Goal: Task Accomplishment & Management: Manage account settings

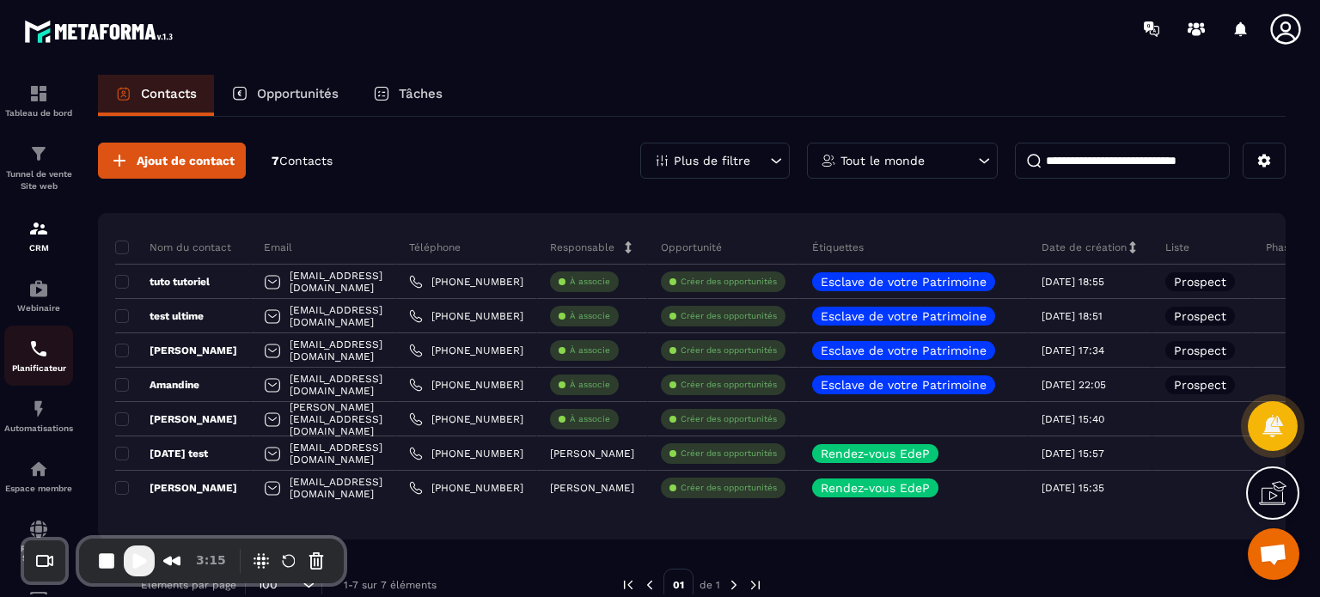
click at [40, 358] on img at bounding box center [38, 349] width 21 height 21
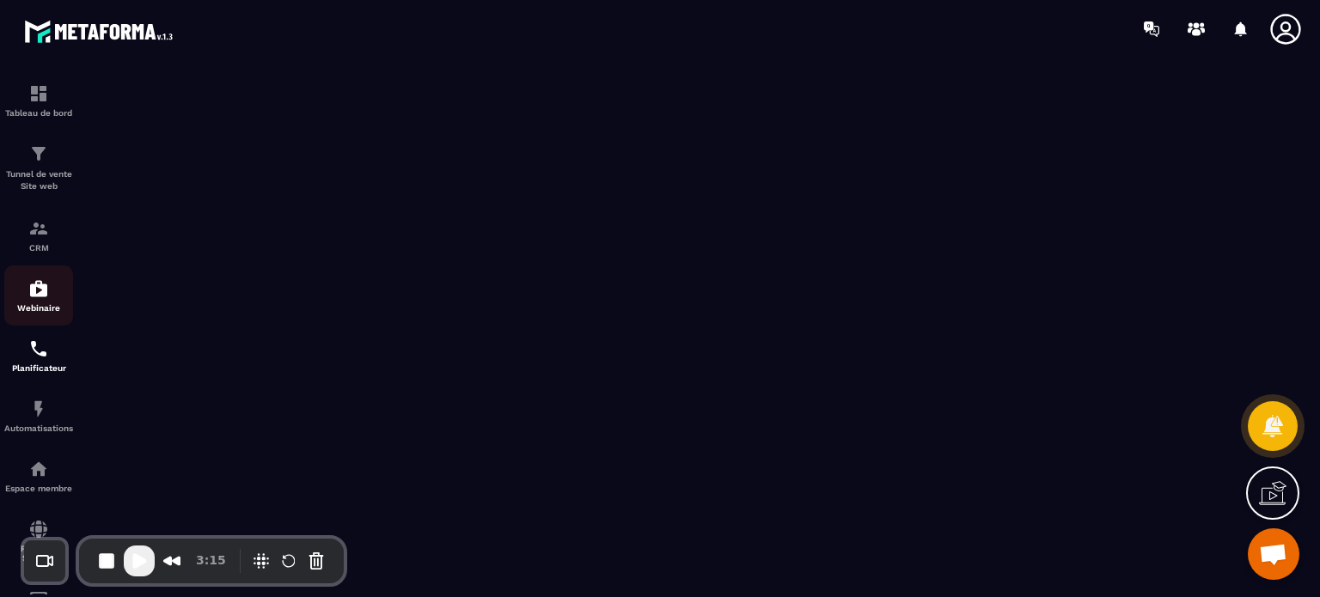
click at [26, 296] on div "Webinaire" at bounding box center [38, 296] width 69 height 34
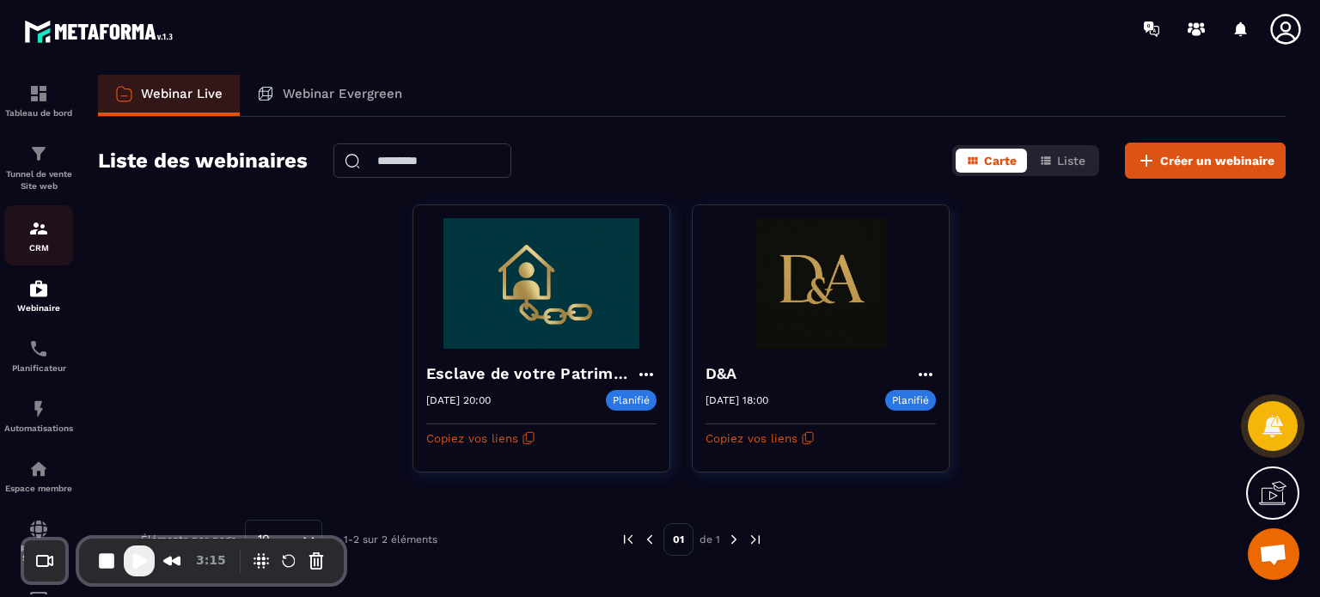
click at [34, 255] on link "CRM" at bounding box center [38, 235] width 69 height 60
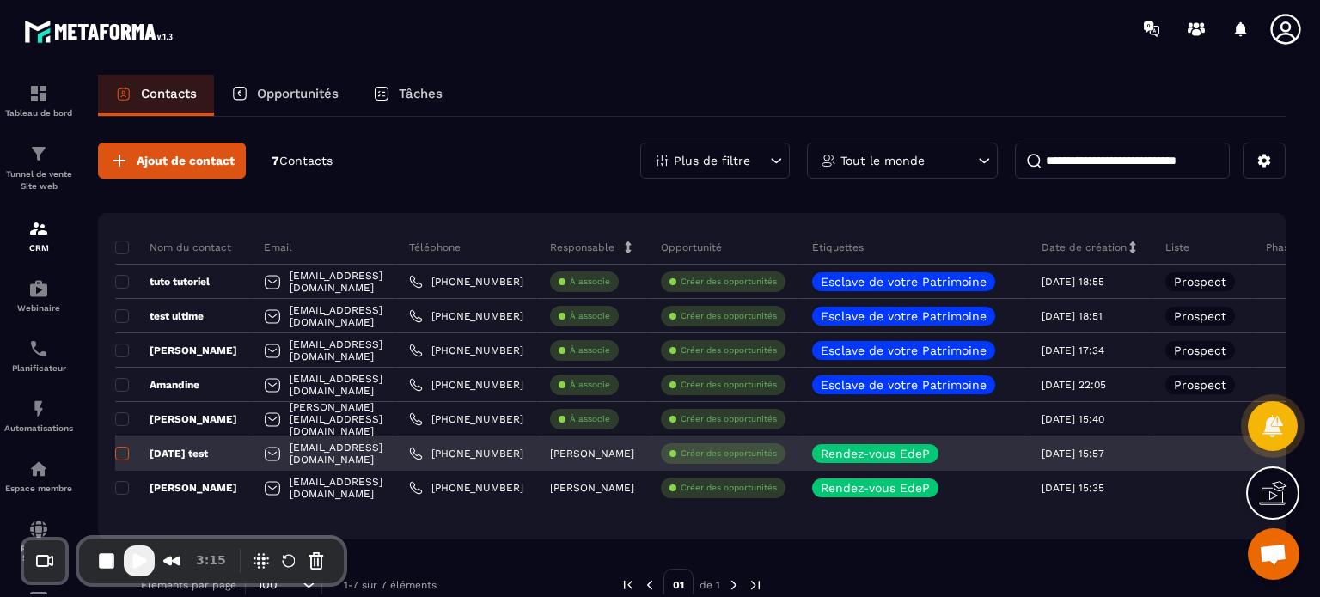
click at [124, 457] on span at bounding box center [122, 454] width 14 height 14
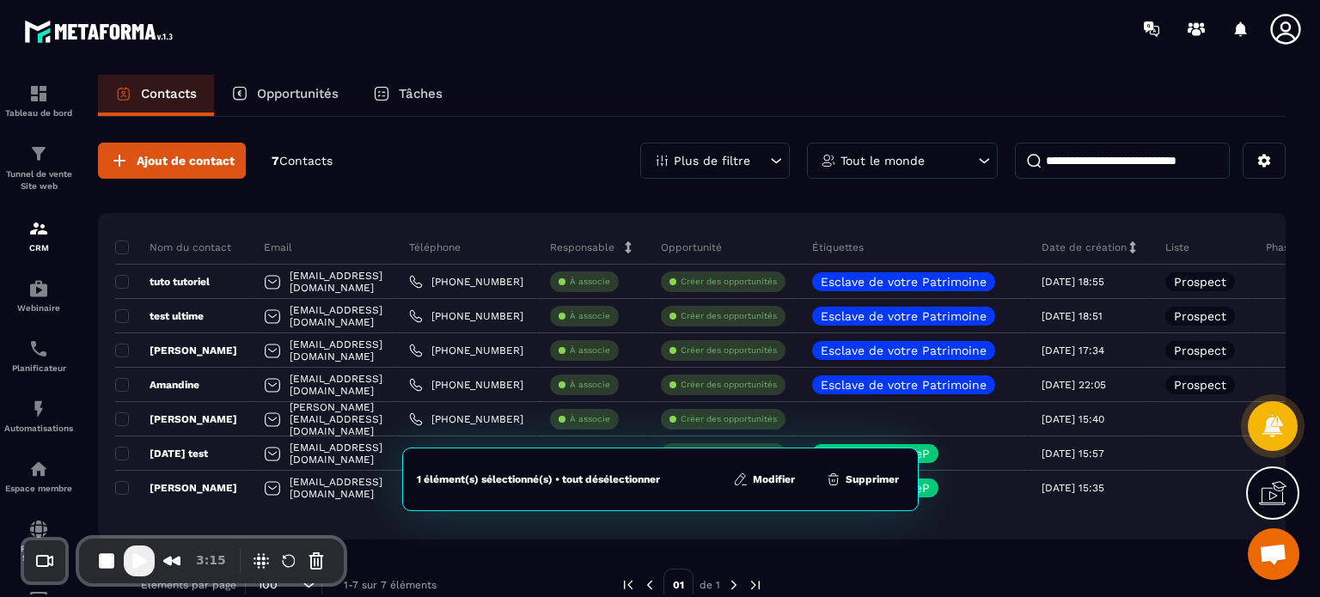
click at [858, 477] on button "Supprimer" at bounding box center [862, 479] width 83 height 17
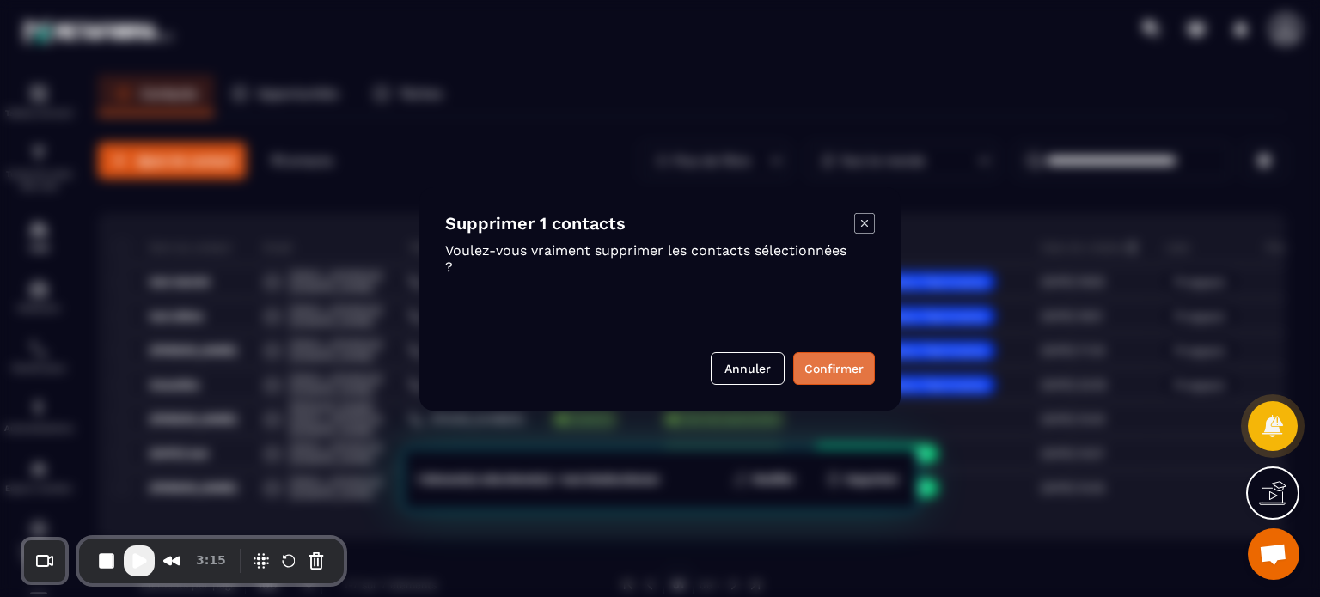
click at [803, 353] on button "Confirmer" at bounding box center [834, 368] width 82 height 33
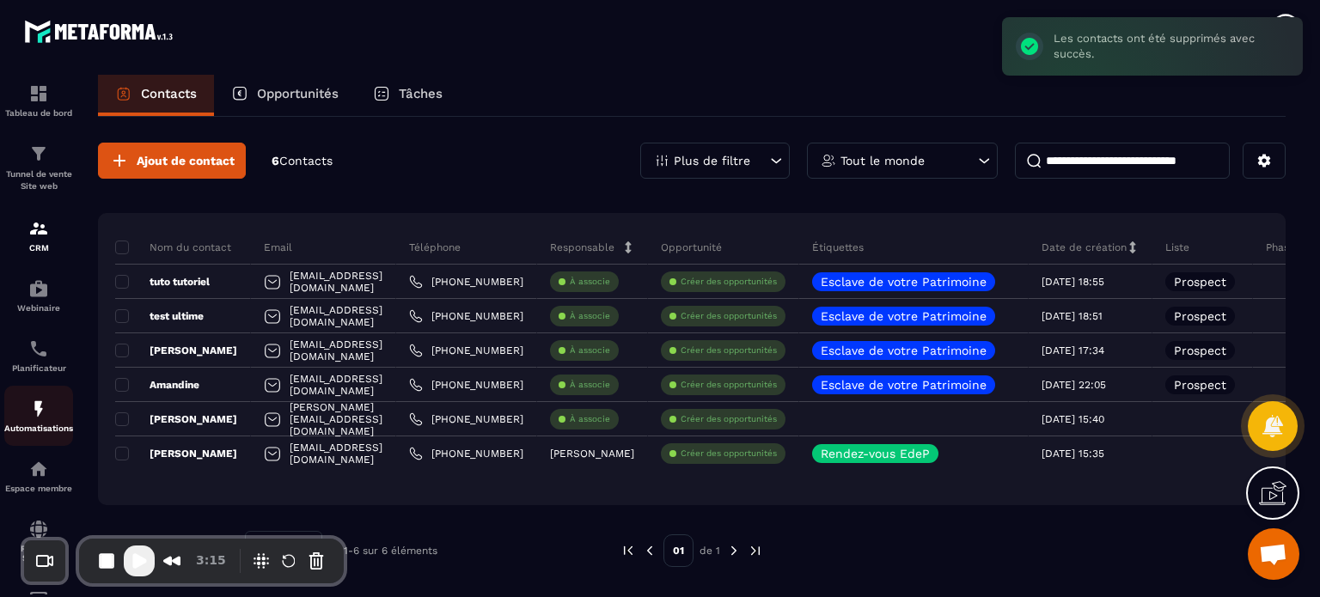
click at [53, 407] on div "Automatisations" at bounding box center [38, 416] width 69 height 34
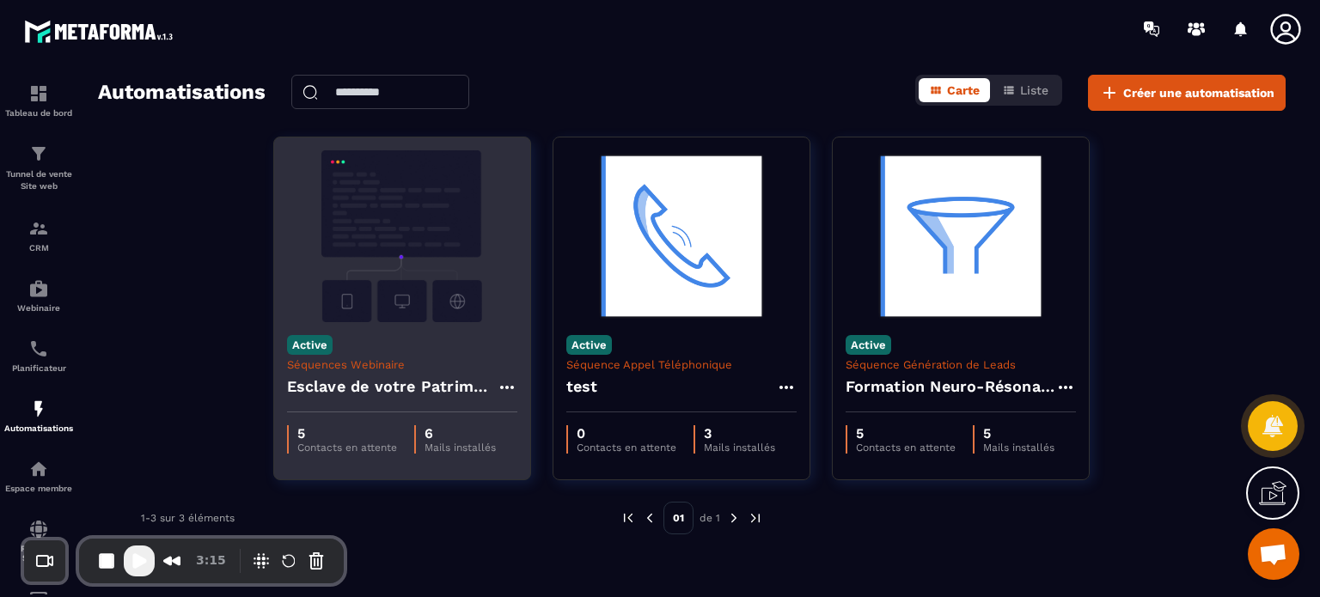
click at [392, 255] on img at bounding box center [402, 236] width 230 height 172
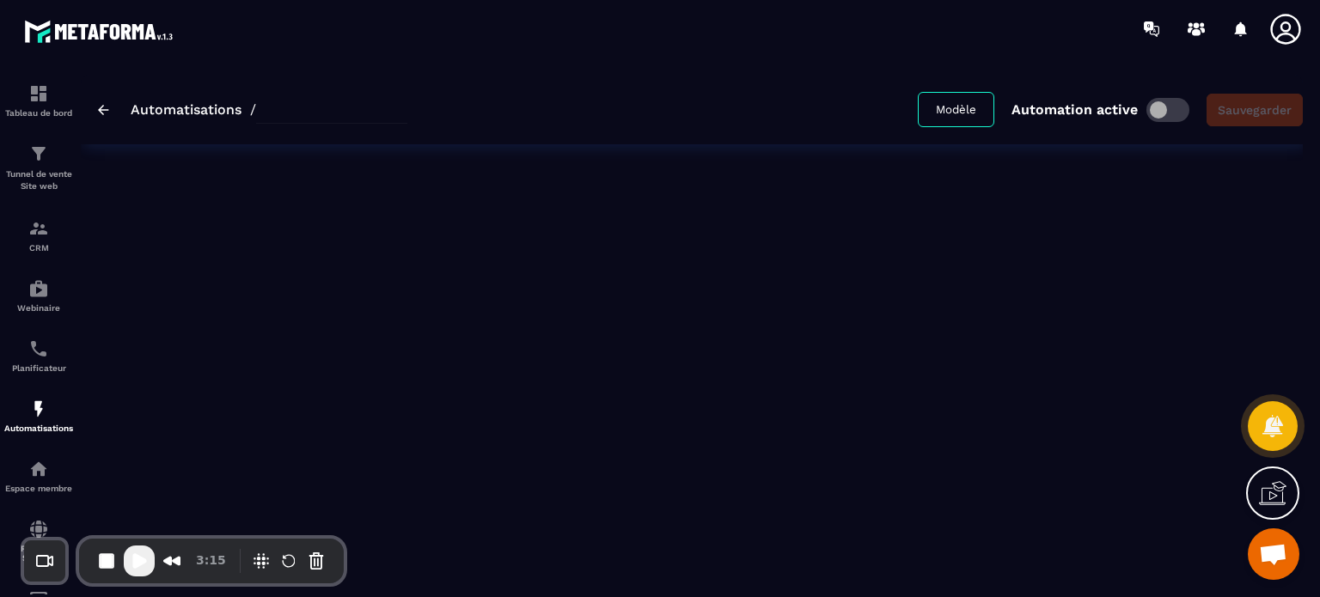
type input "**********"
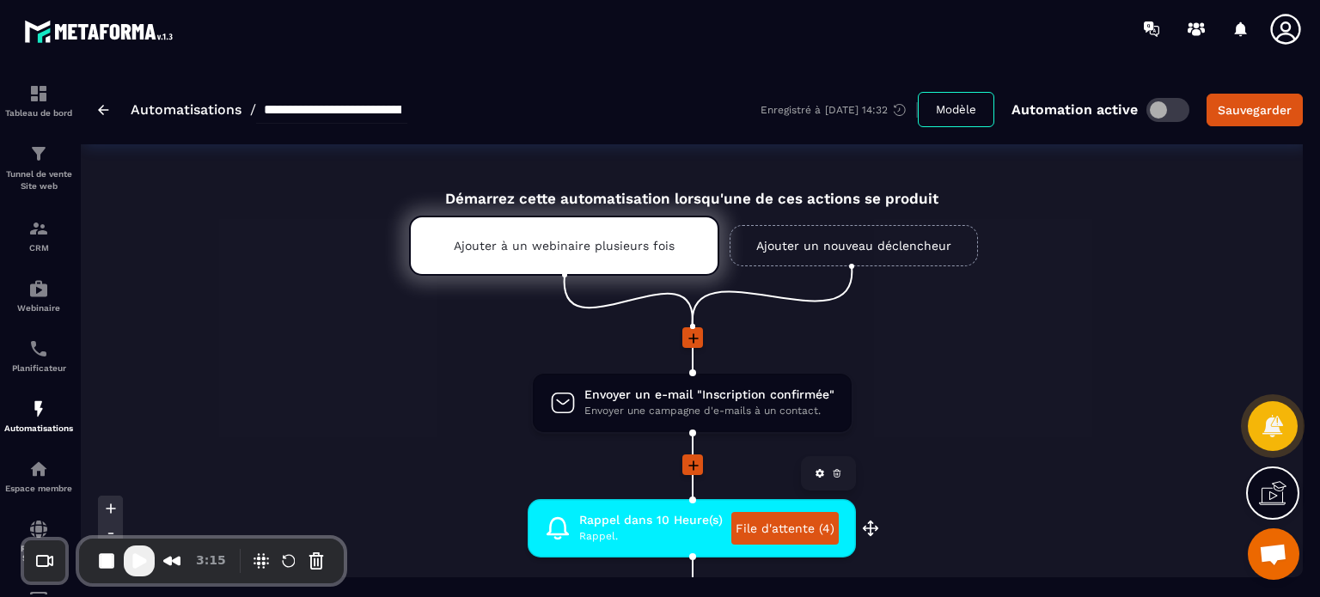
click at [776, 529] on link "File d'attente (4)" at bounding box center [785, 528] width 107 height 33
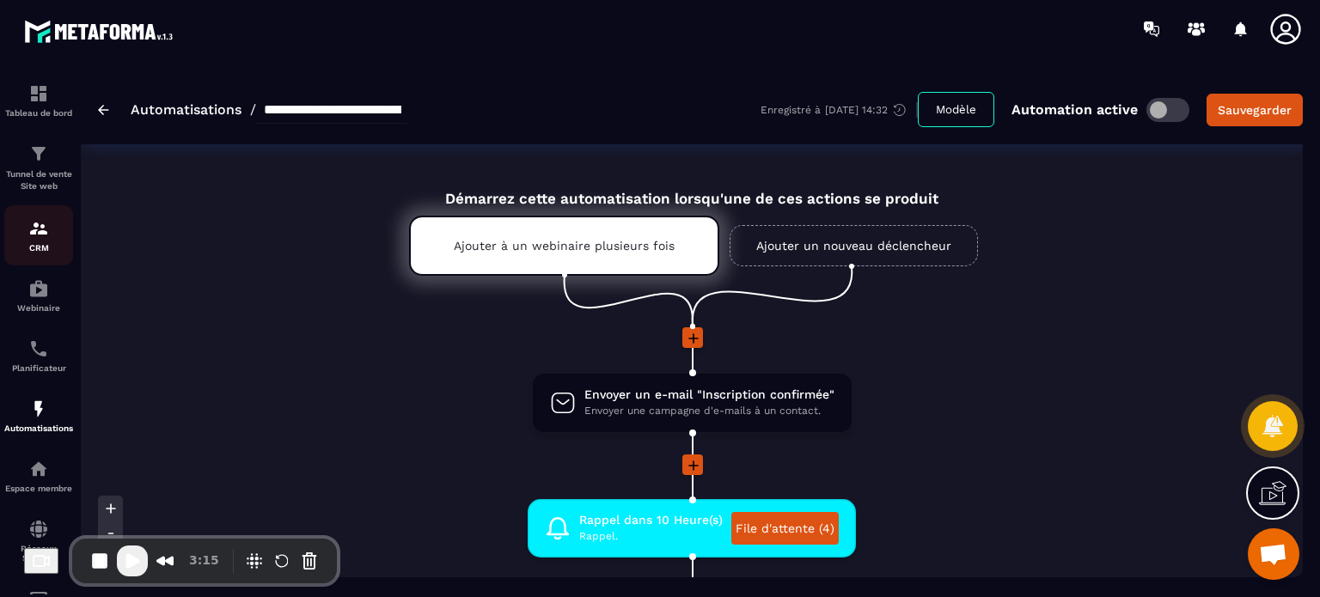
click at [41, 240] on div "CRM" at bounding box center [38, 235] width 69 height 34
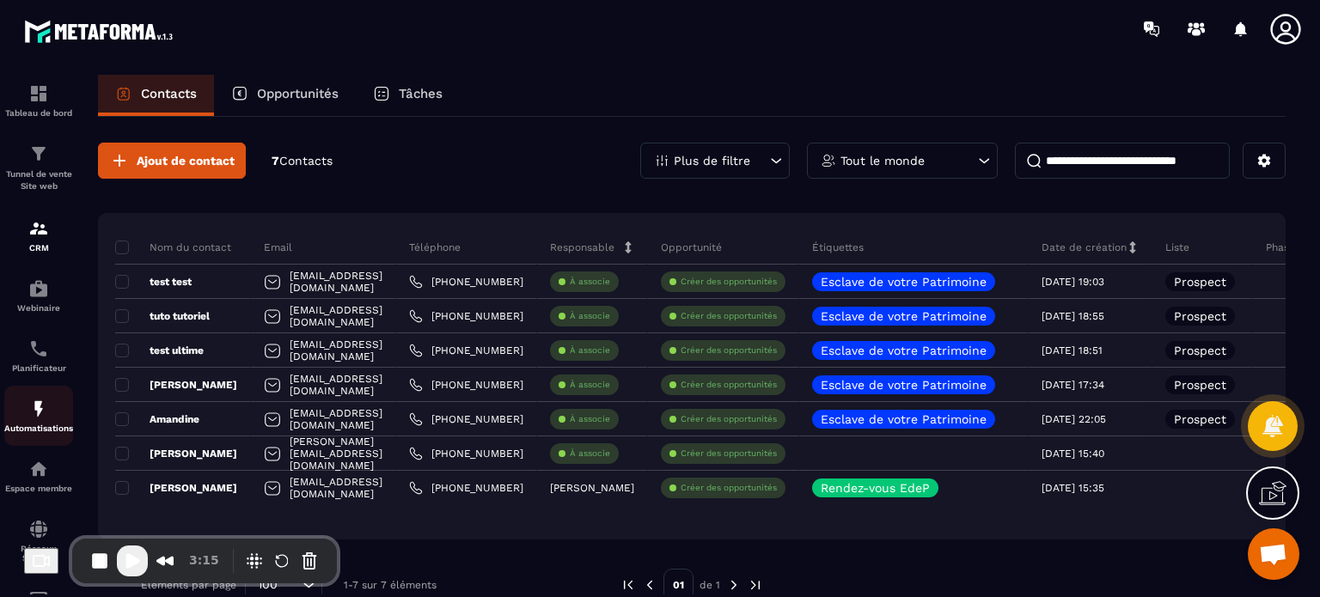
click at [31, 413] on img at bounding box center [38, 409] width 21 height 21
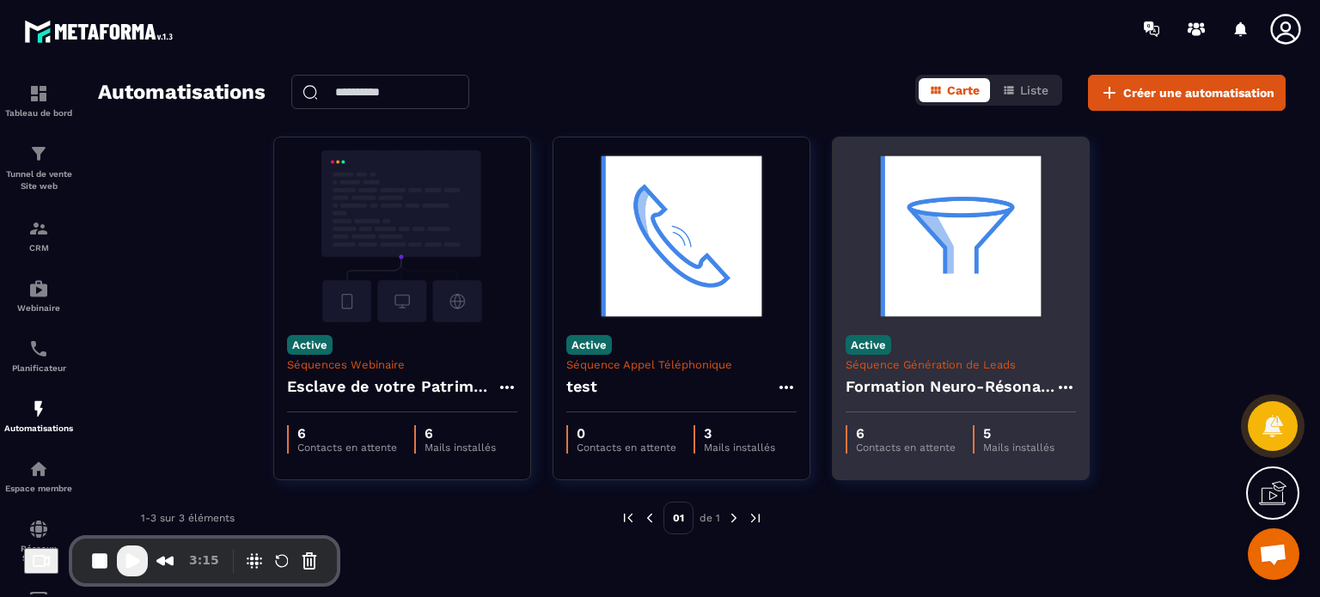
click at [999, 296] on img at bounding box center [961, 236] width 230 height 172
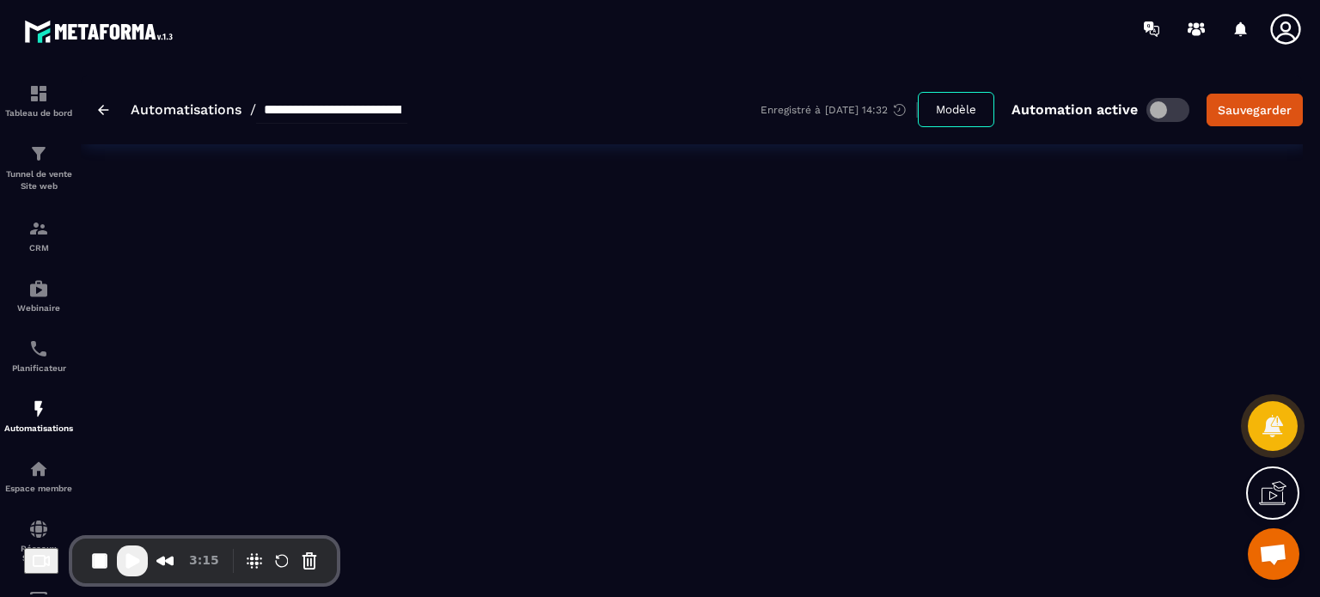
type input "**********"
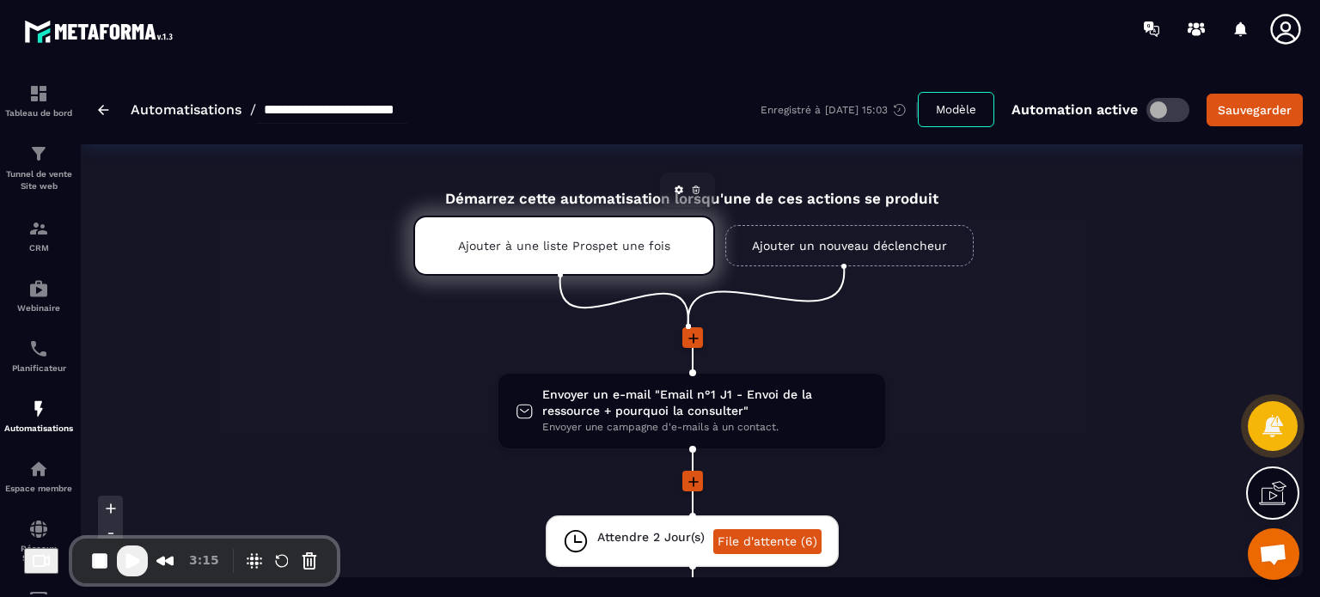
click at [602, 254] on div "Ajouter à une liste Prospet une fois" at bounding box center [564, 246] width 302 height 60
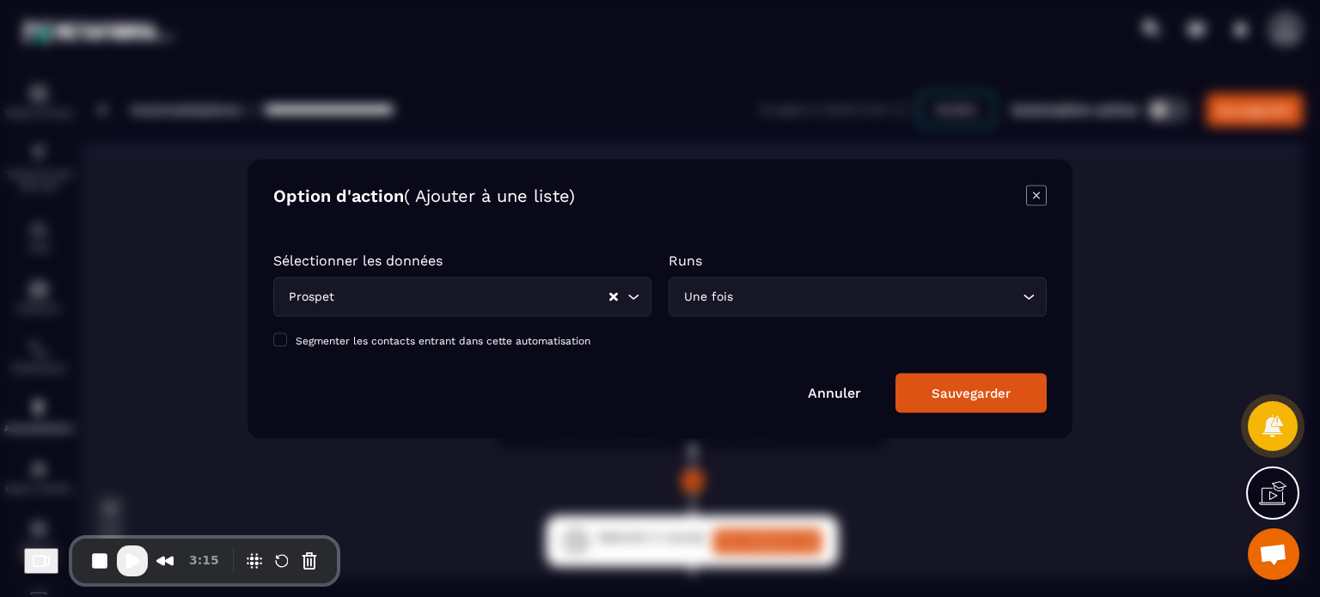
click at [1045, 193] on icon "Modal window" at bounding box center [1036, 195] width 21 height 21
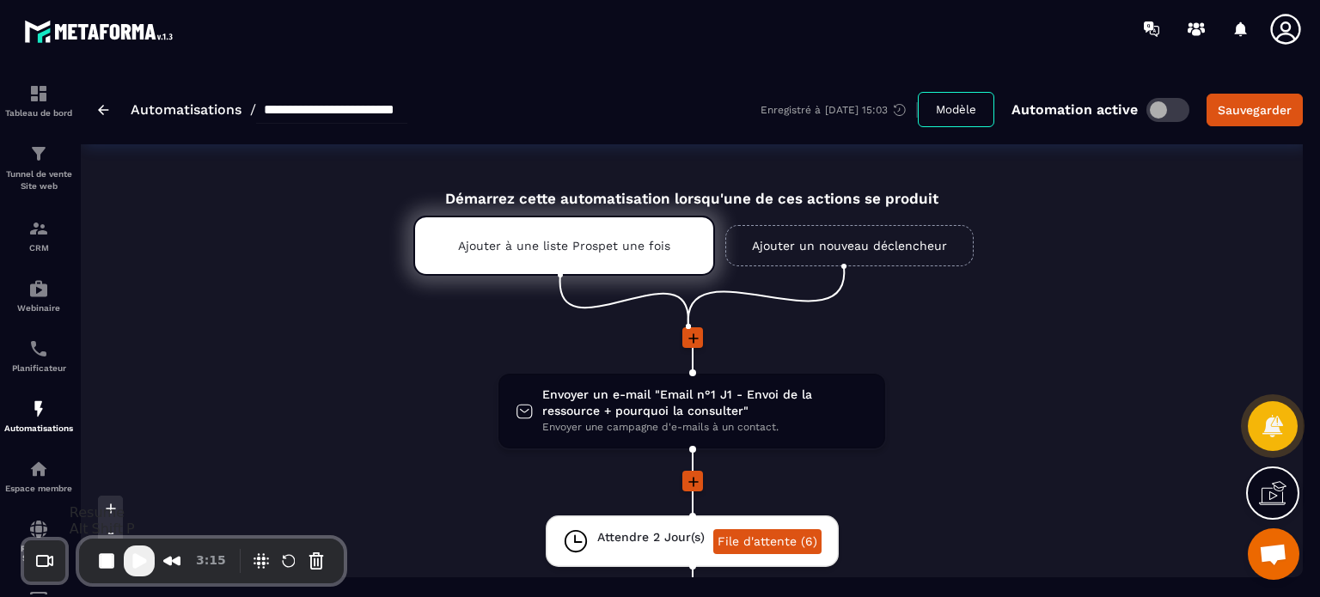
click at [136, 566] on span "Play Recording" at bounding box center [139, 561] width 21 height 21
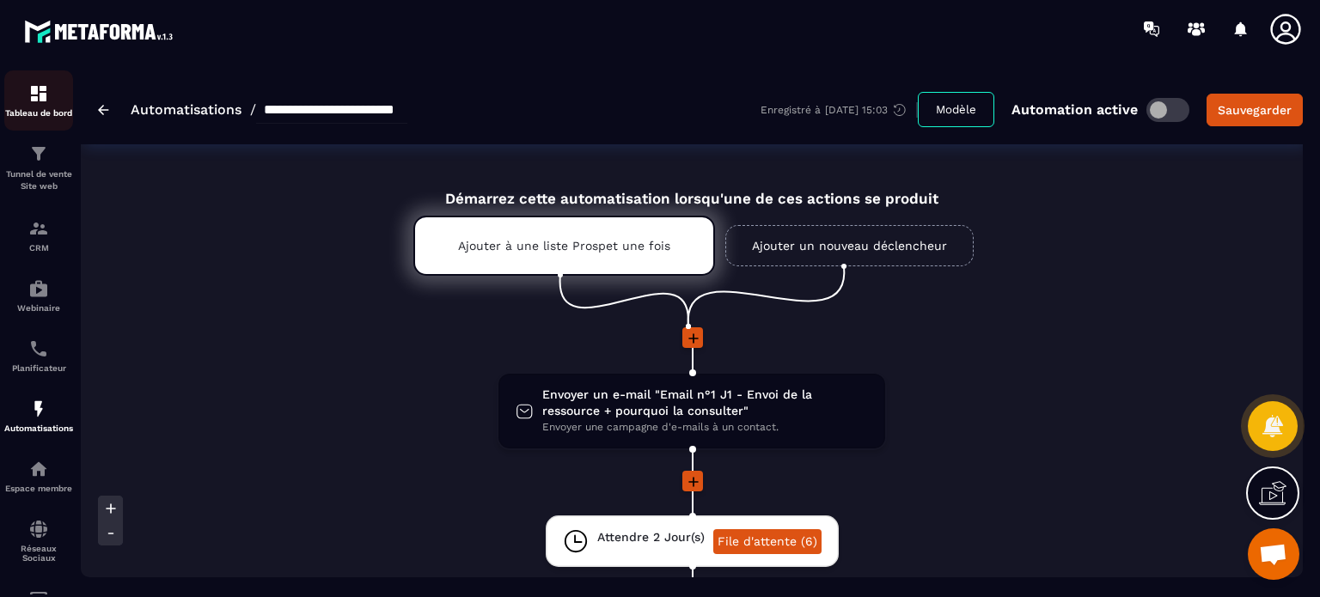
click at [41, 102] on img at bounding box center [38, 93] width 21 height 21
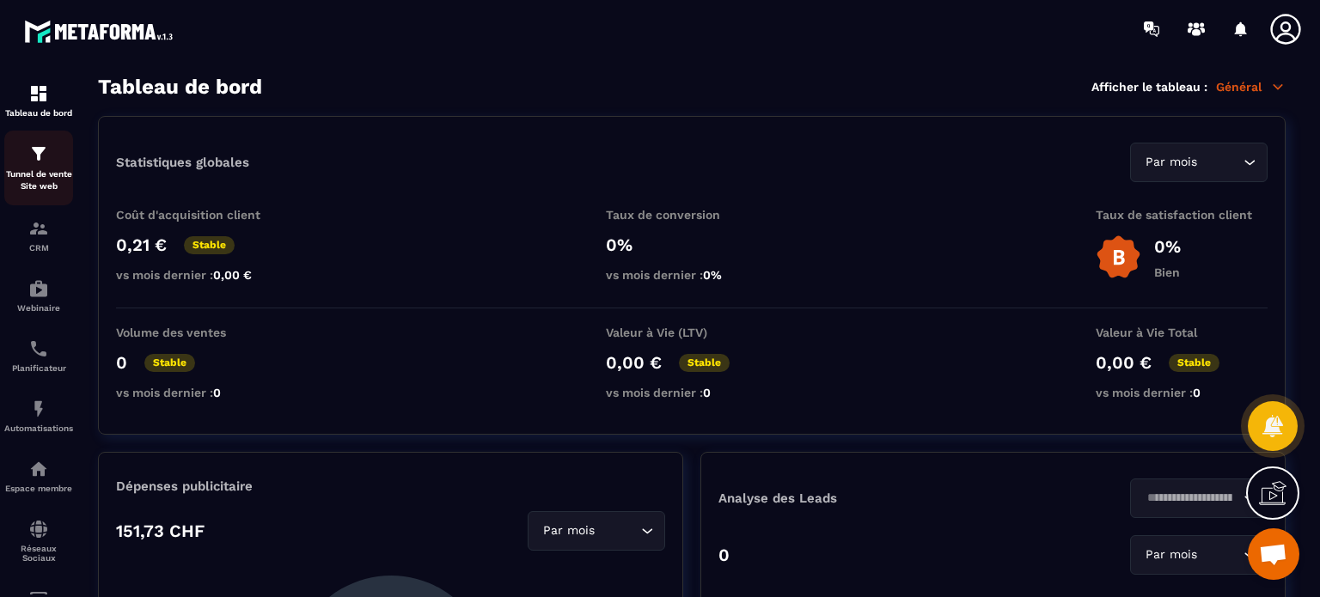
click at [8, 178] on p "Tunnel de vente Site web" at bounding box center [38, 180] width 69 height 24
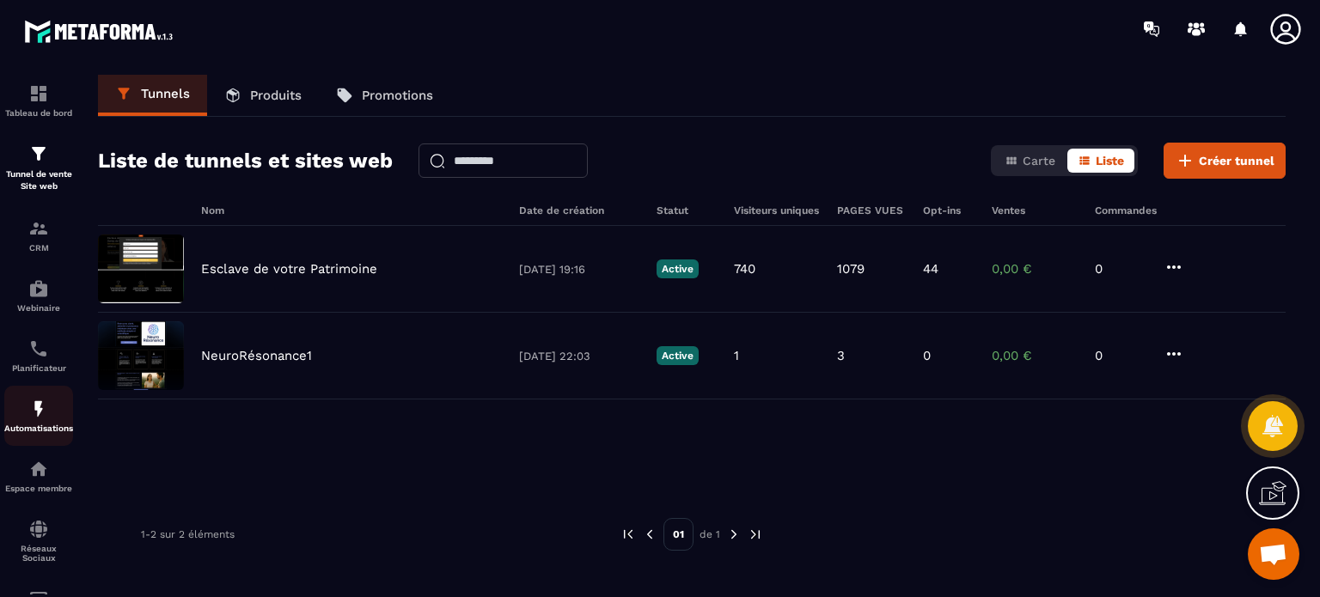
click at [38, 407] on img at bounding box center [38, 409] width 21 height 21
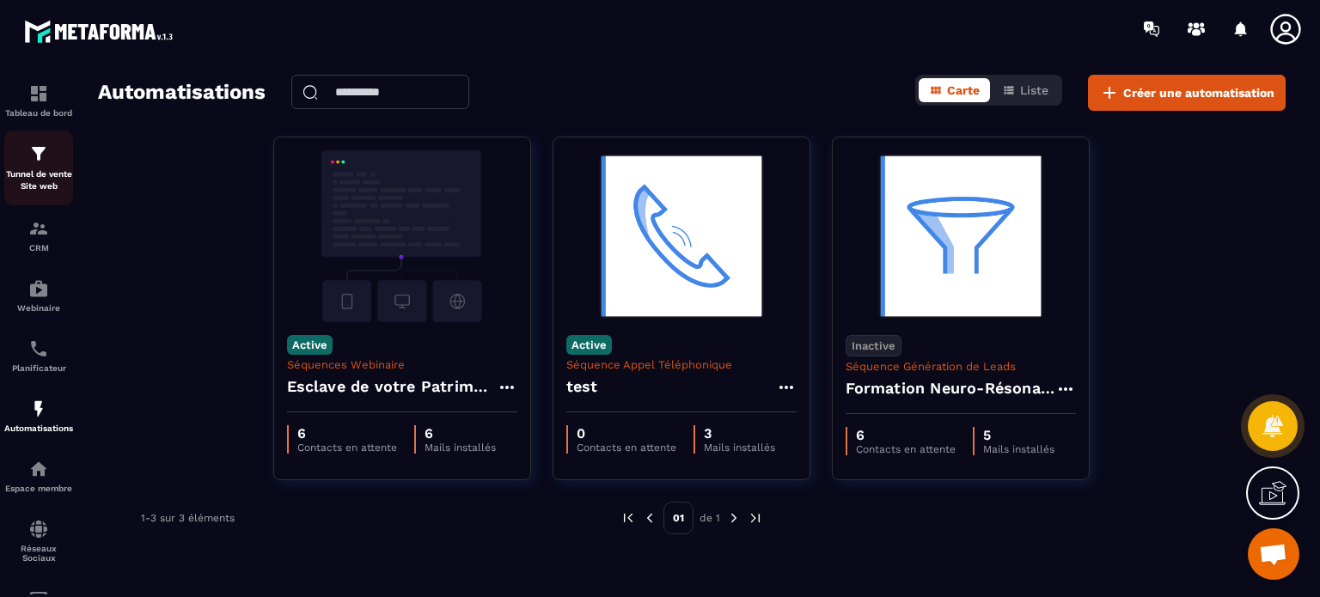
click at [39, 181] on p "Tunnel de vente Site web" at bounding box center [38, 180] width 69 height 24
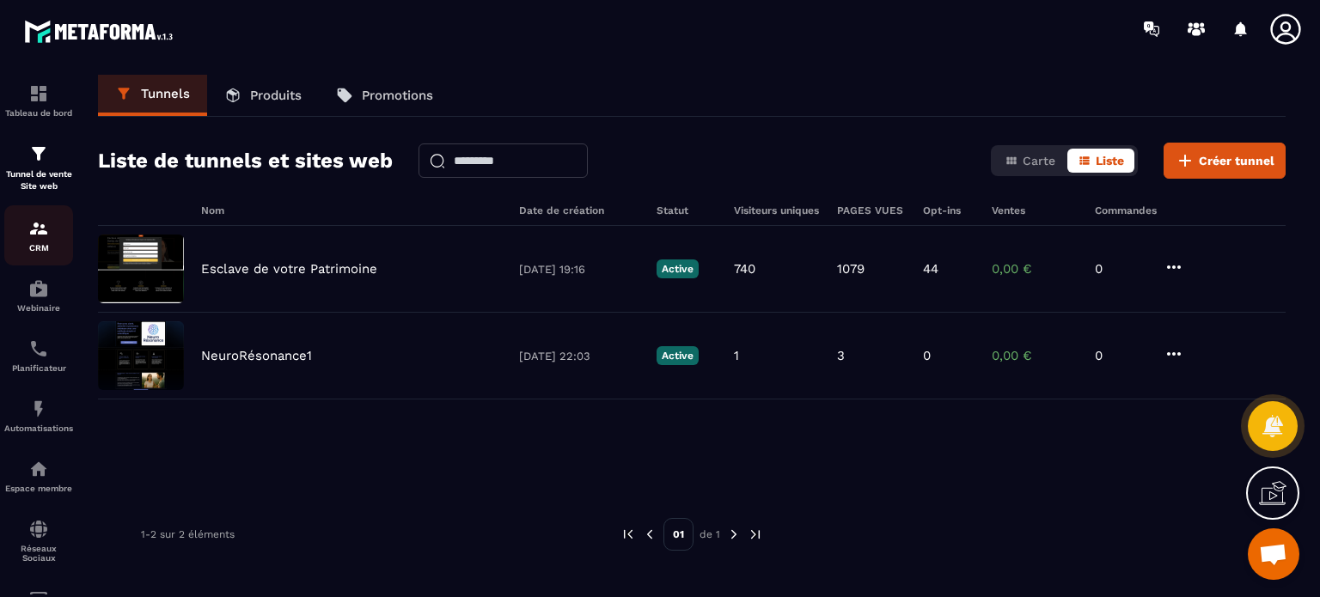
click at [45, 240] on div "CRM" at bounding box center [38, 235] width 69 height 34
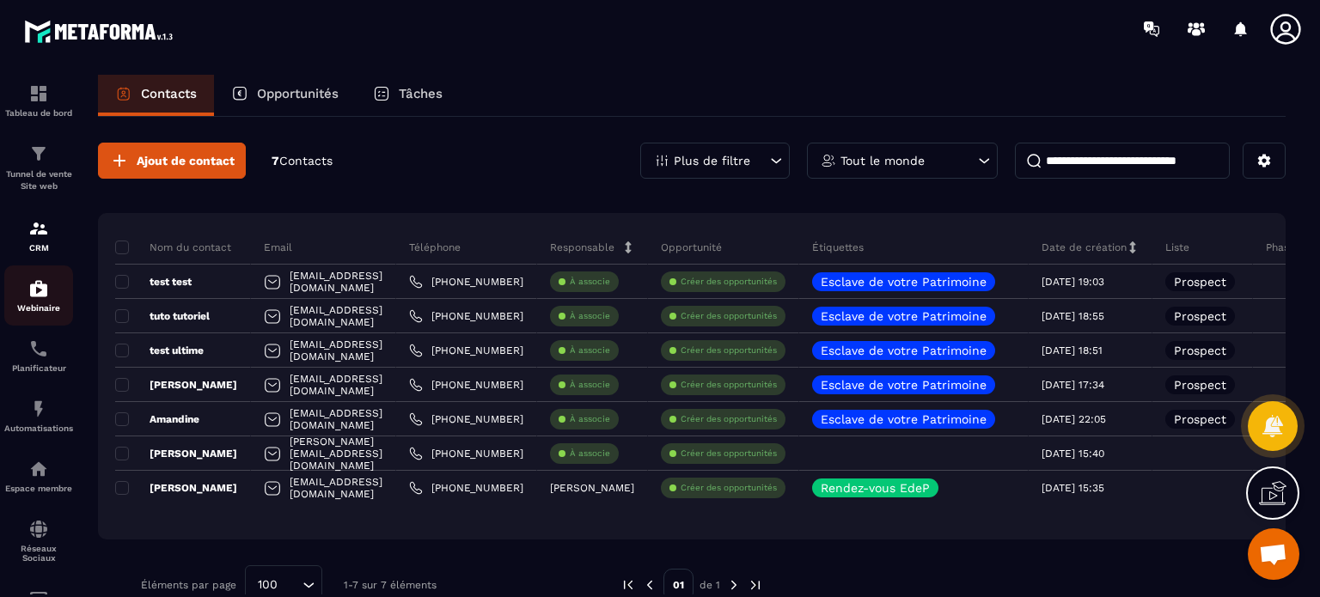
click at [41, 298] on img at bounding box center [38, 289] width 21 height 21
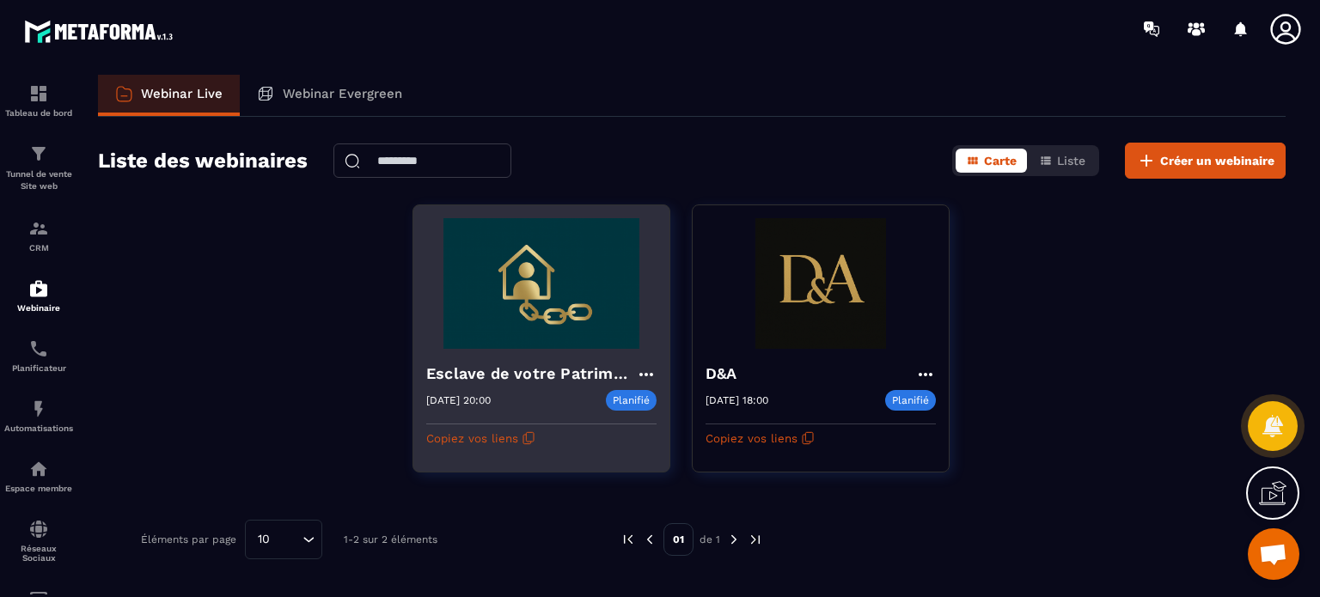
click at [511, 324] on img at bounding box center [541, 283] width 230 height 131
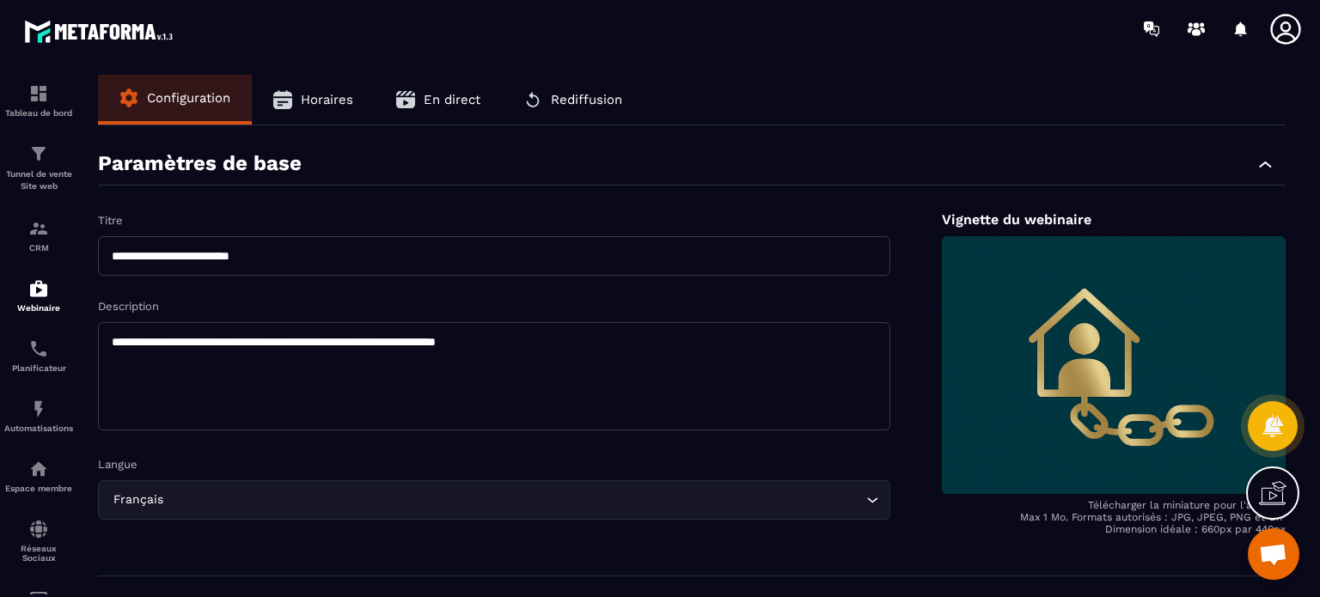
click at [355, 111] on button "Horaires" at bounding box center [313, 100] width 123 height 50
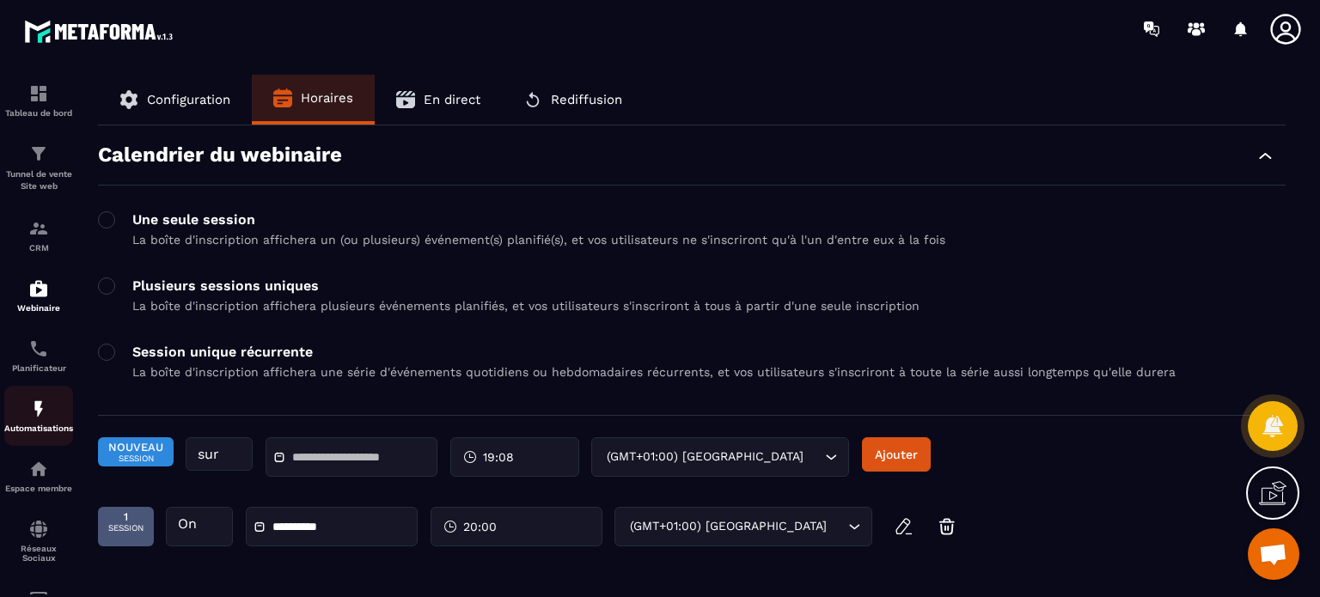
click at [28, 405] on img at bounding box center [38, 409] width 21 height 21
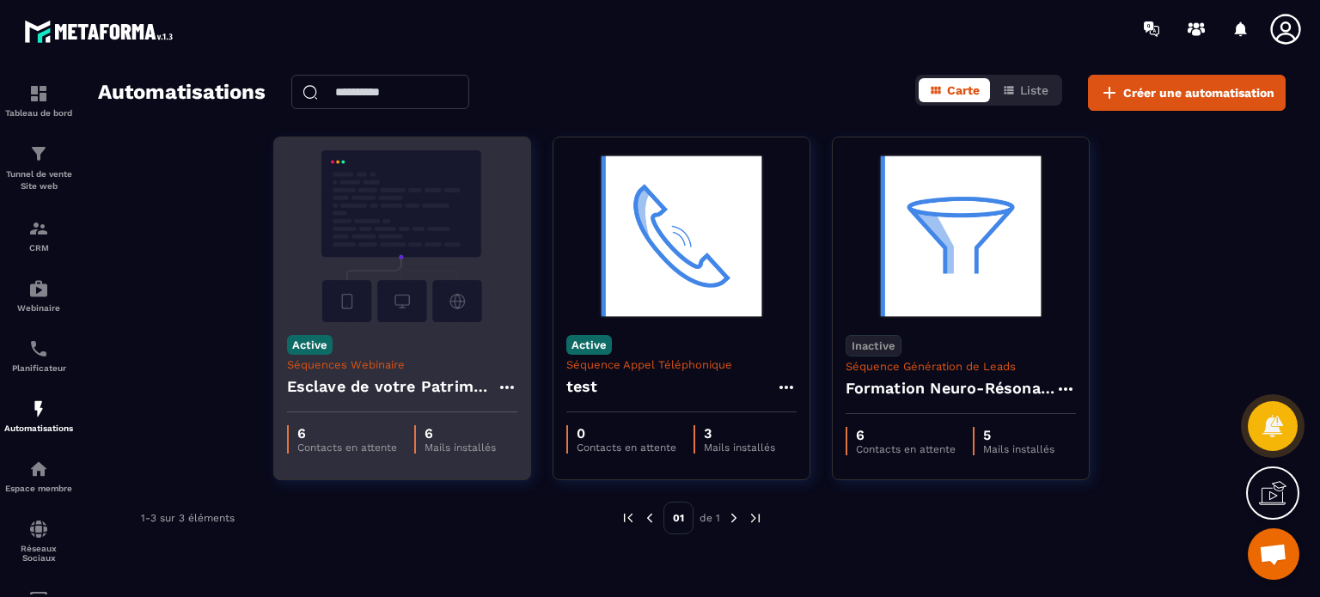
click at [432, 288] on img at bounding box center [402, 236] width 230 height 172
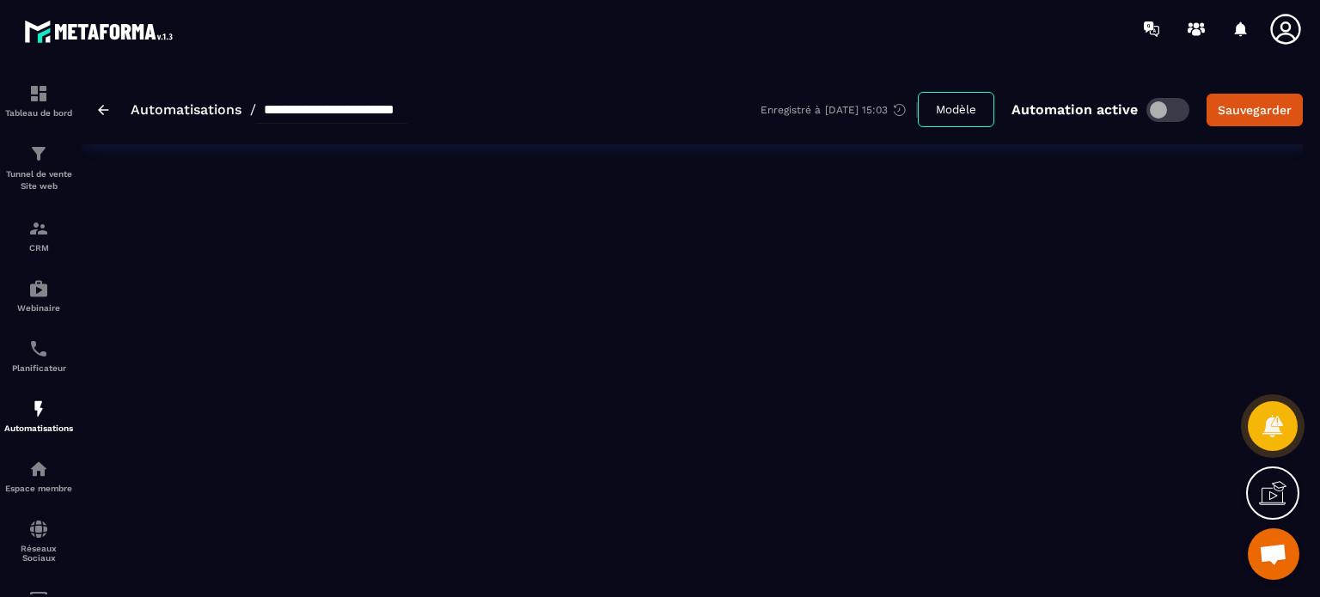
type input "**********"
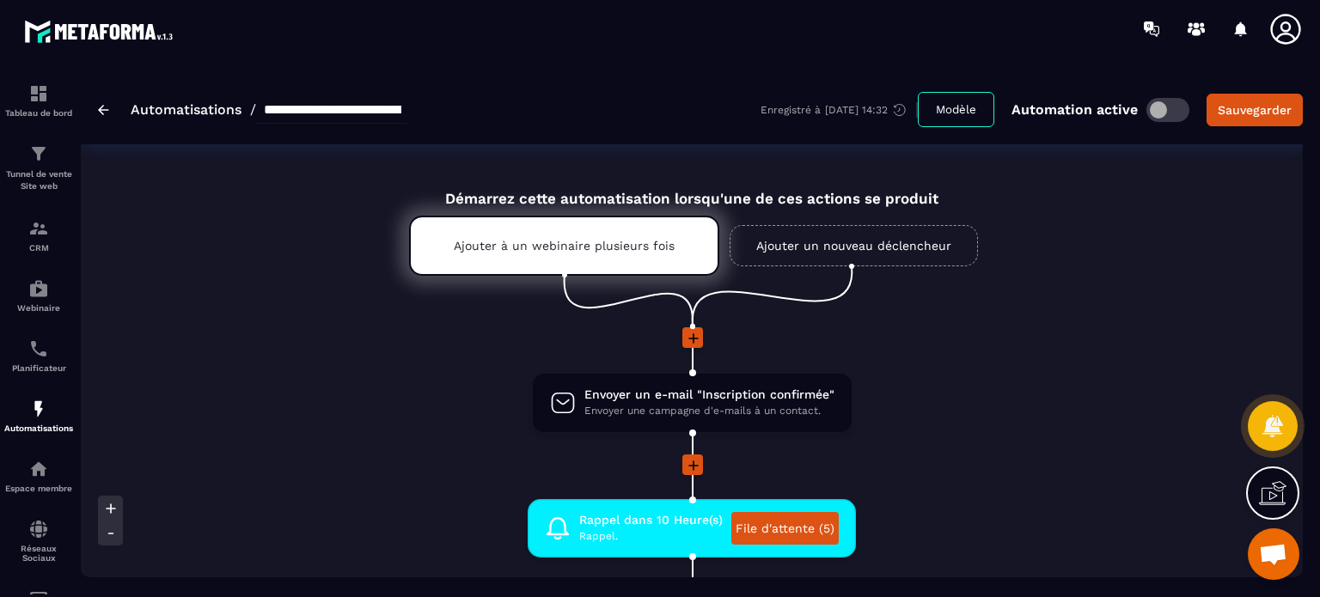
click at [580, 452] on li "Envoyer un e-mail "Inscription confirmée" Envoyer une campagne d'e-mails à un c…" at bounding box center [691, 413] width 813 height 83
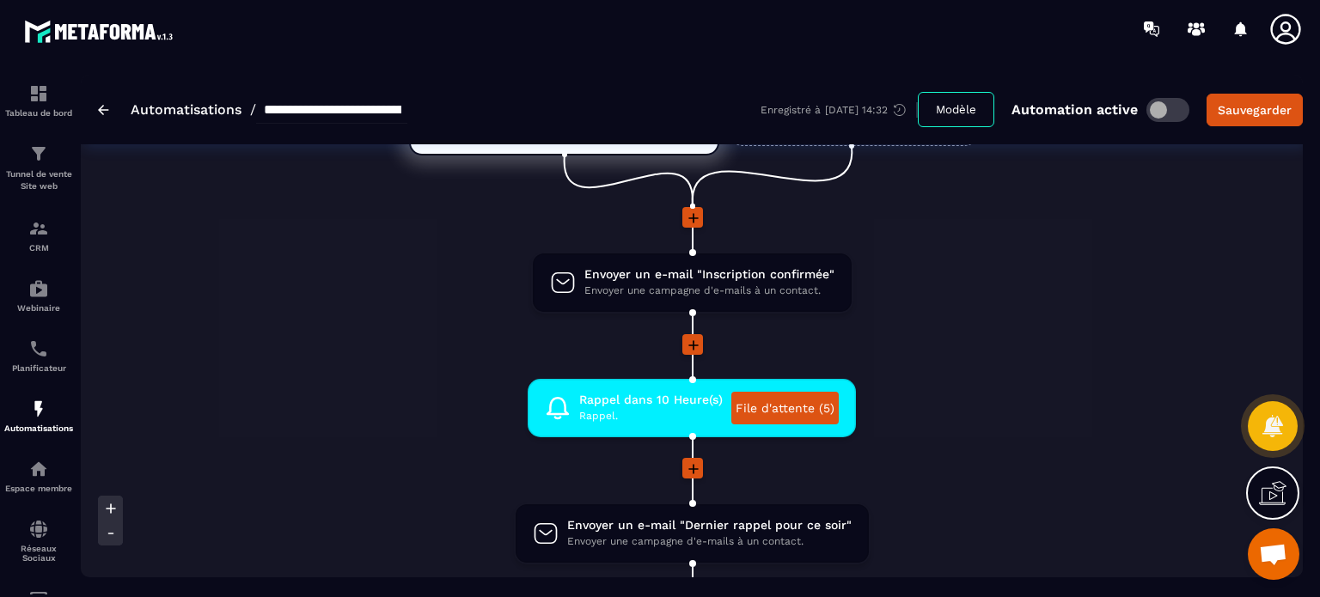
scroll to position [69, 0]
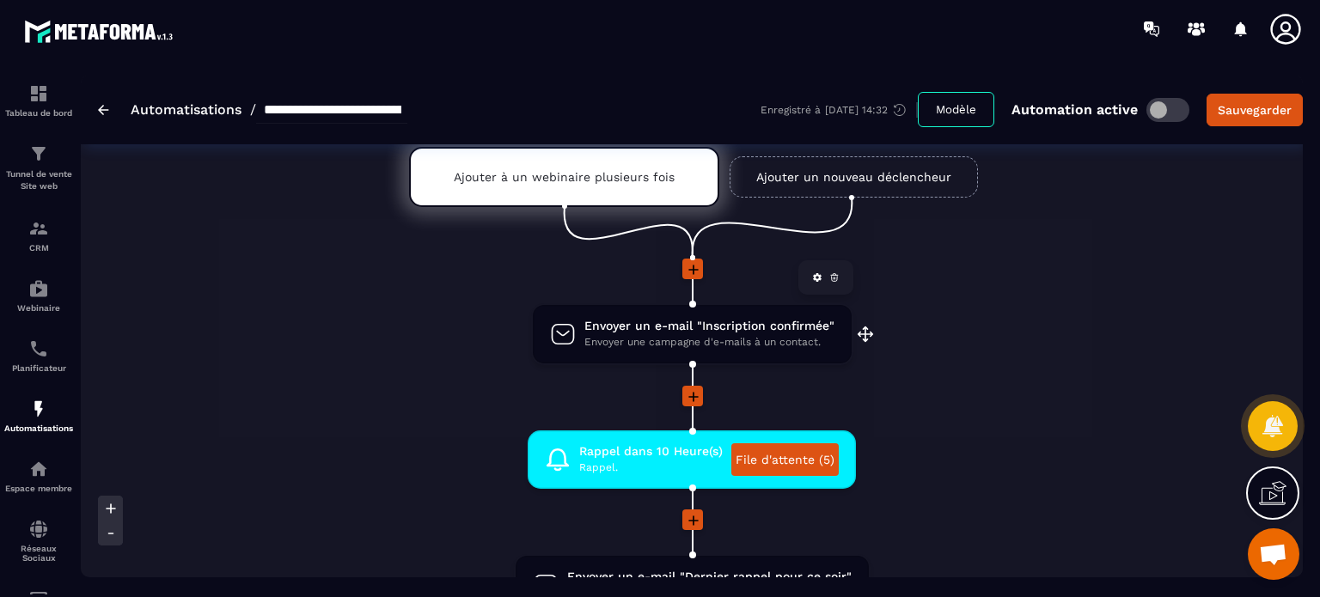
click at [642, 324] on span "Envoyer un e-mail "Inscription confirmée"" at bounding box center [710, 326] width 250 height 16
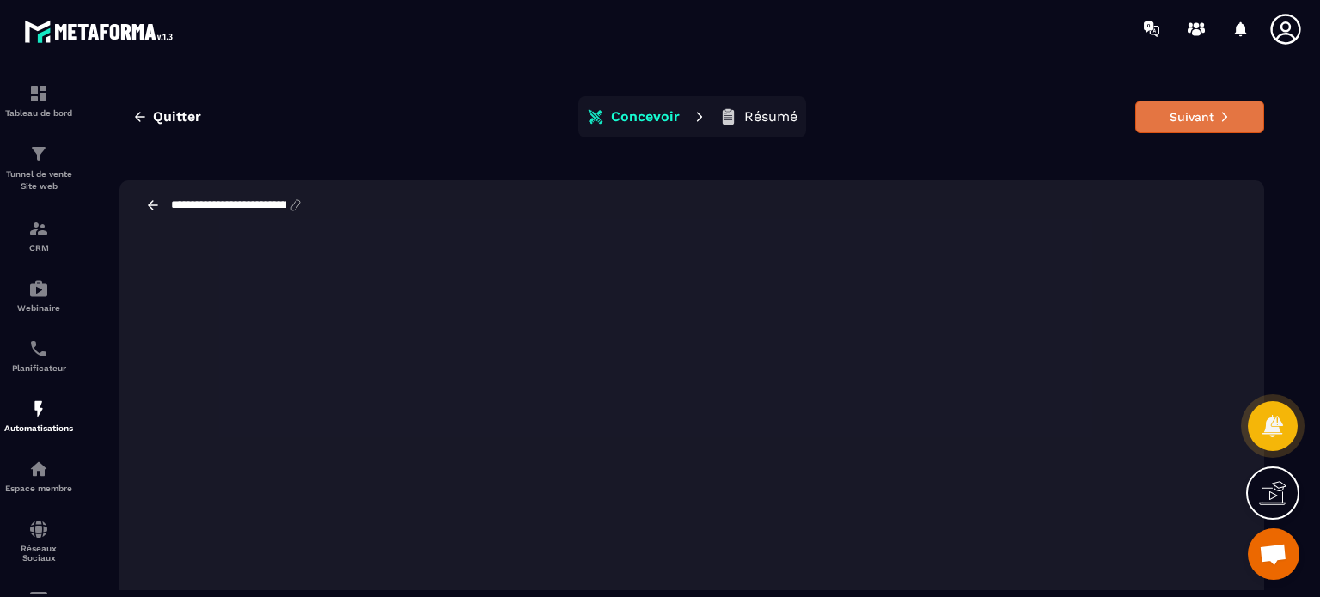
click at [1167, 109] on button "Suivant" at bounding box center [1200, 117] width 129 height 33
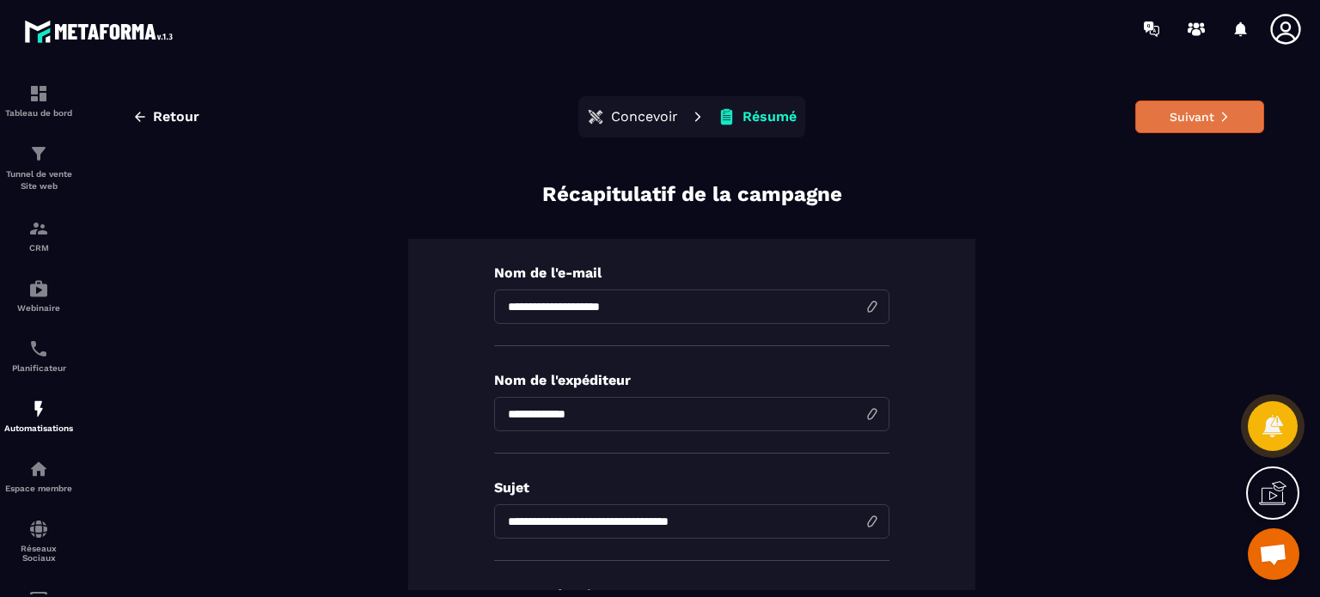
click at [1179, 113] on button "Suivant" at bounding box center [1200, 117] width 129 height 33
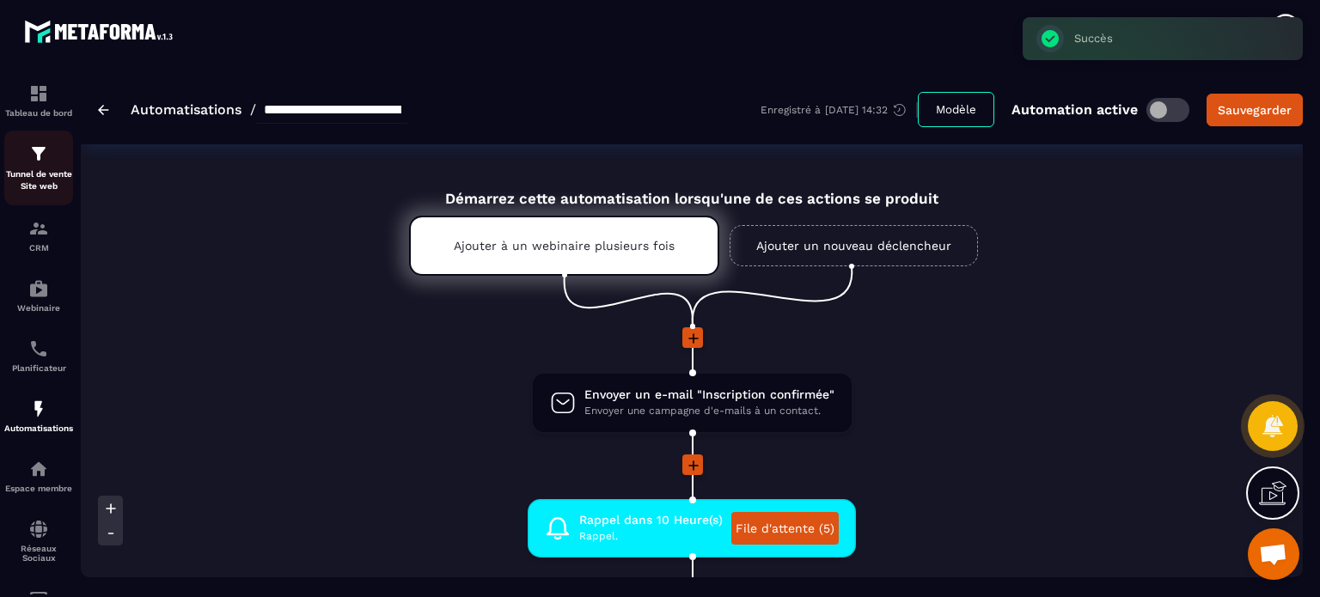
click at [52, 179] on p "Tunnel de vente Site web" at bounding box center [38, 180] width 69 height 24
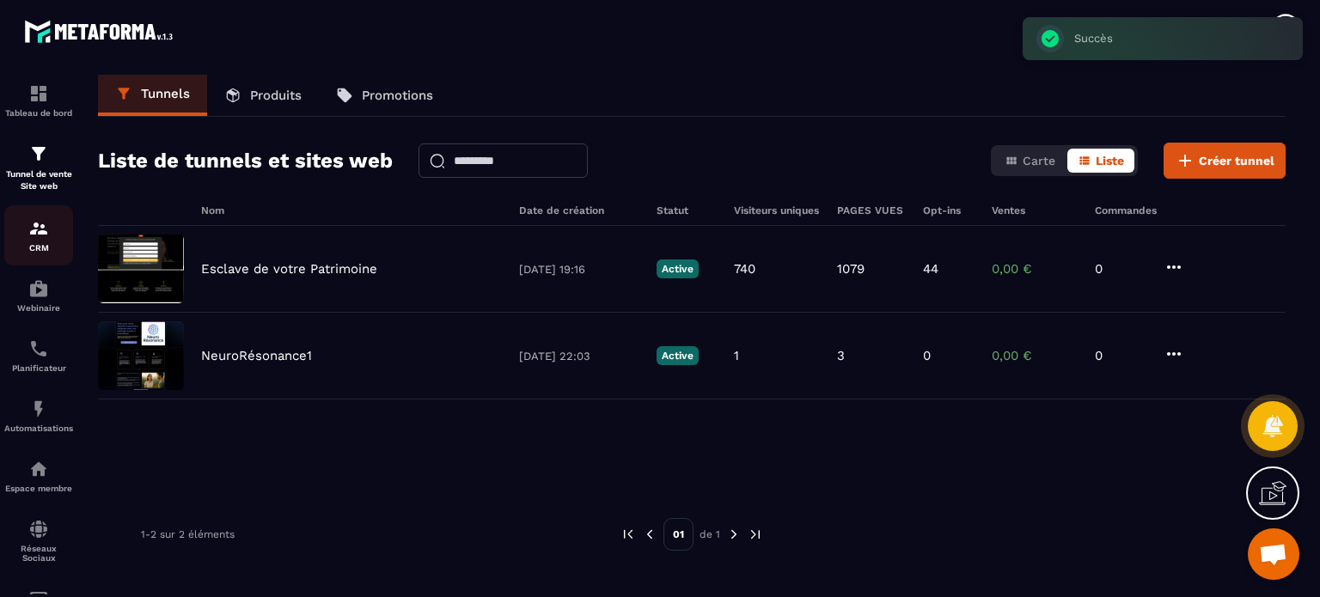
click at [44, 233] on img at bounding box center [38, 228] width 21 height 21
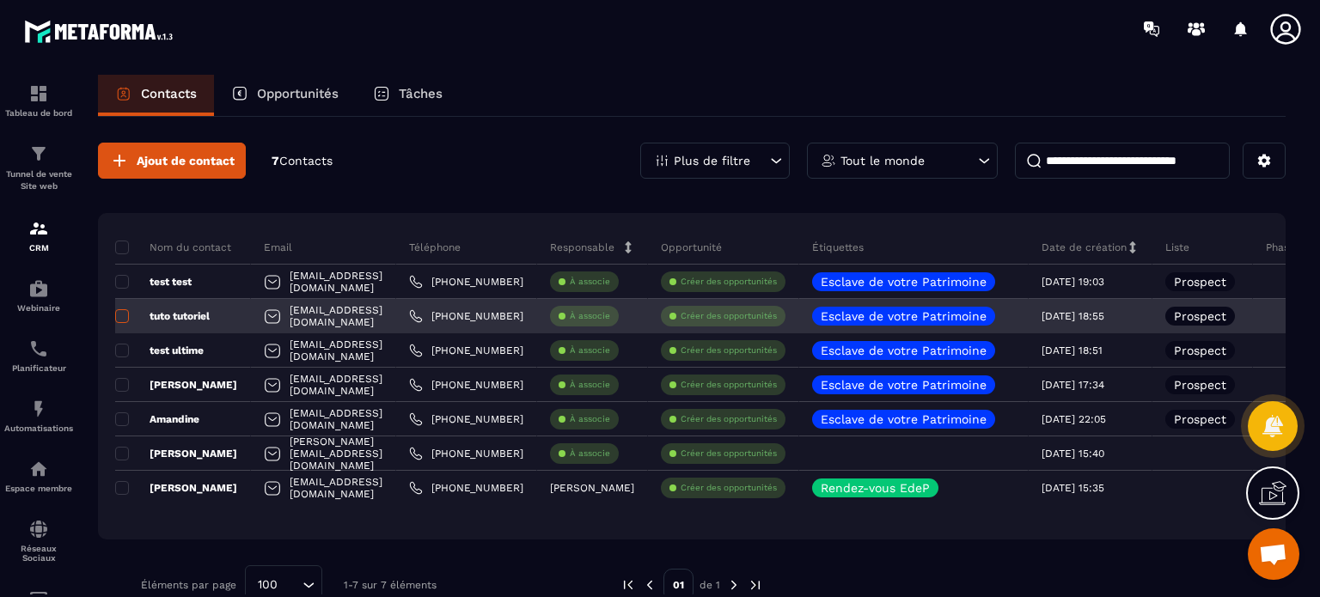
click at [128, 315] on span at bounding box center [122, 316] width 14 height 14
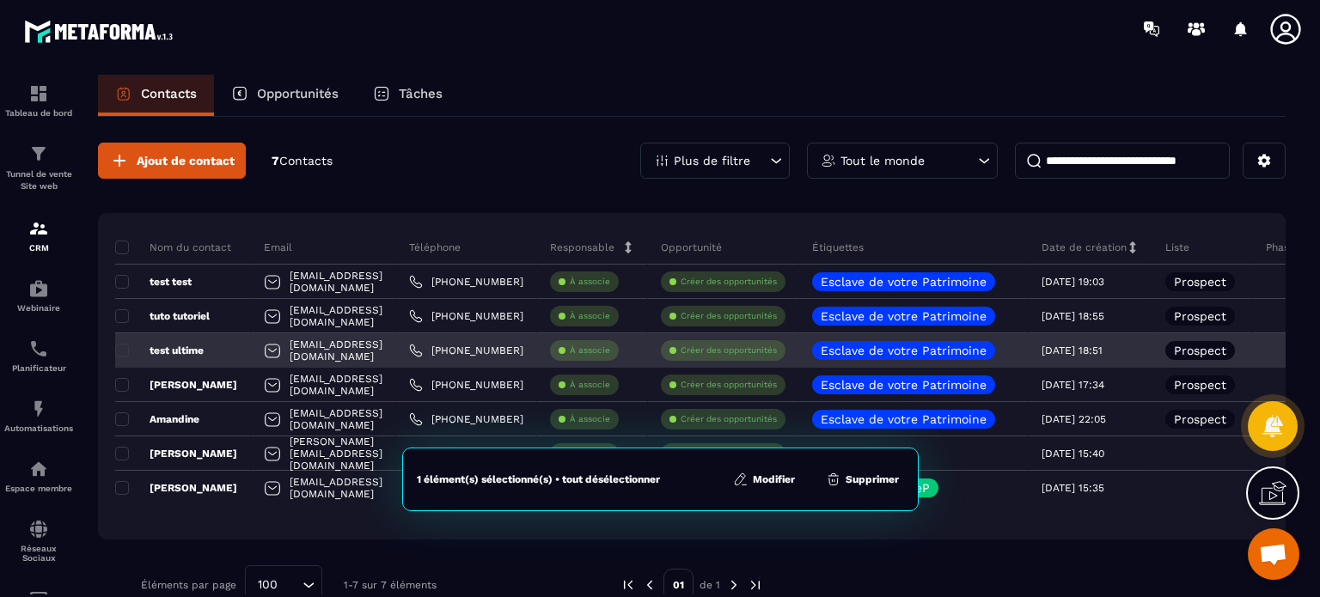
click at [122, 341] on div "test ultime" at bounding box center [183, 351] width 136 height 34
